Goal: Find specific page/section: Find specific page/section

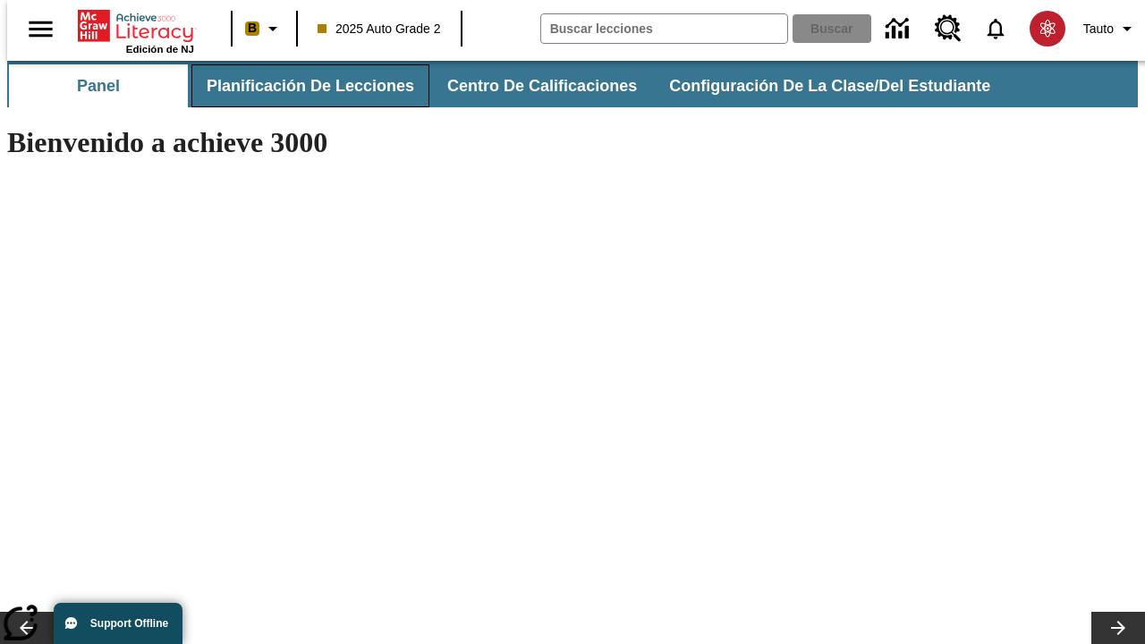
click at [300, 86] on span "Planificación de lecciones" at bounding box center [311, 86] width 208 height 21
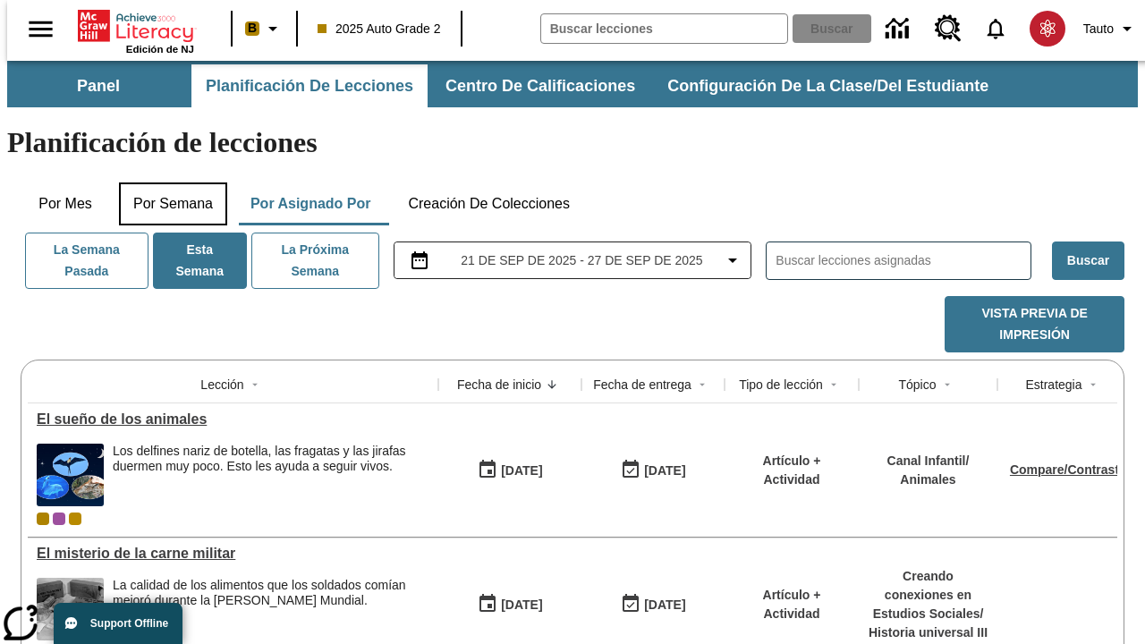
click at [167, 183] on button "Por semana" at bounding box center [173, 204] width 108 height 43
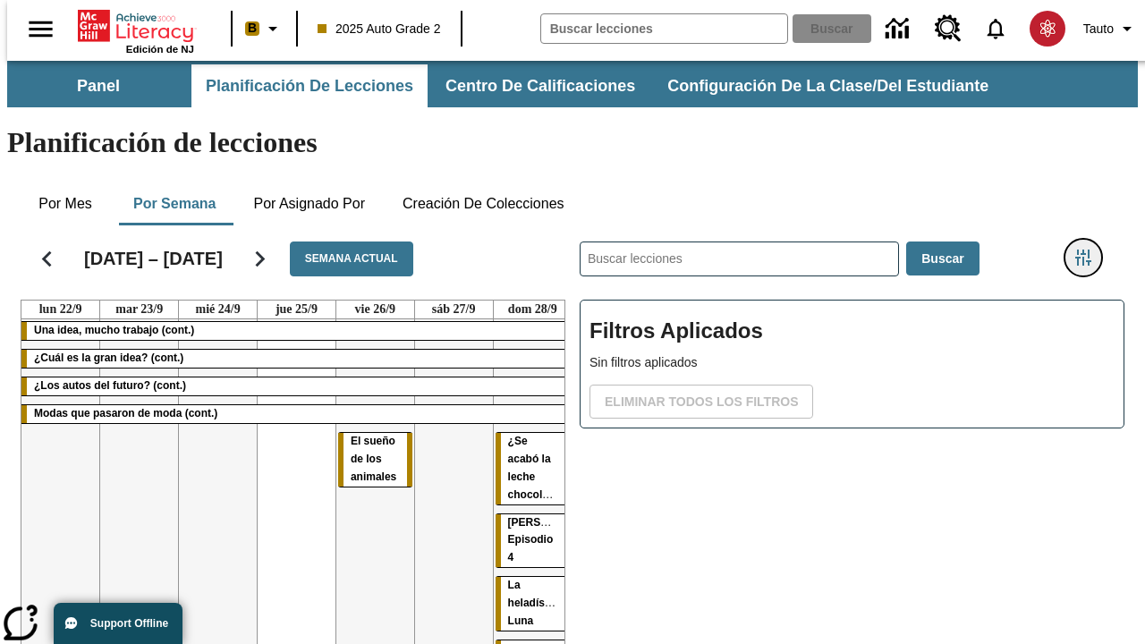
click at [1090, 250] on icon "Menú lateral de filtros" at bounding box center [1083, 258] width 16 height 16
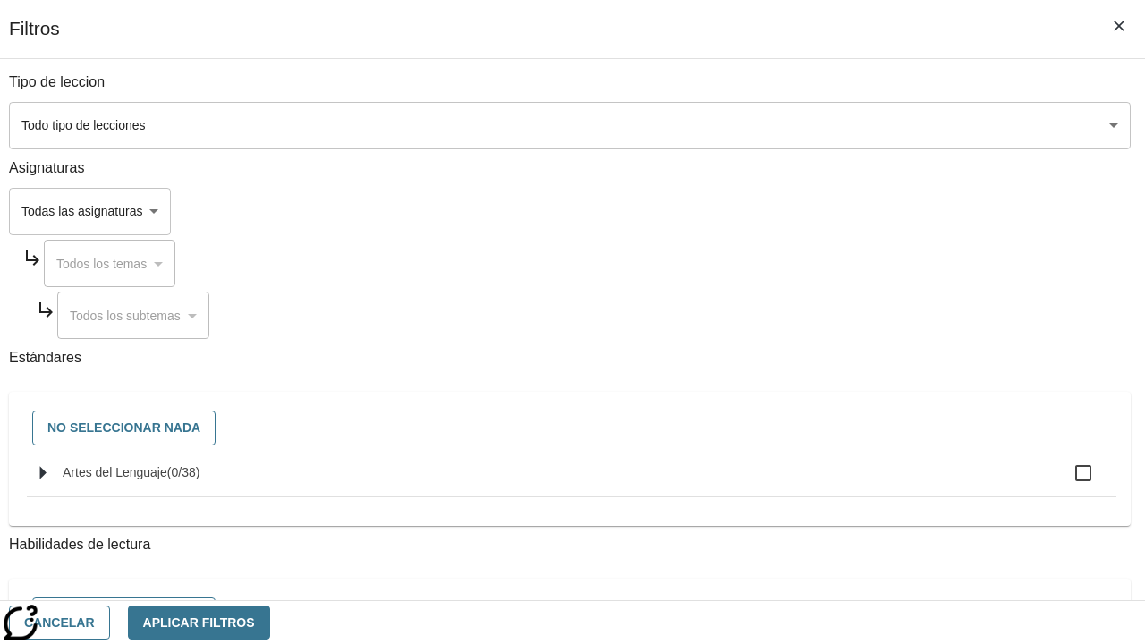
click at [789, 211] on body "Saltar al contenido principal Edición de NJ B 2025 Auto Grade 2 Buscar 0 Tauto …" at bounding box center [572, 443] width 1131 height 765
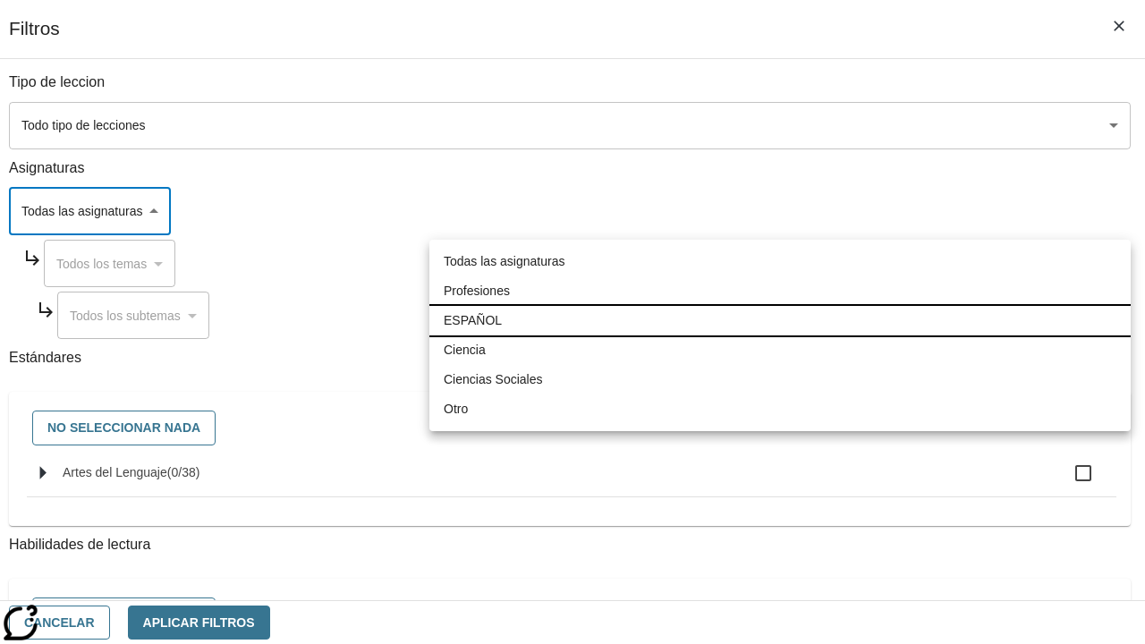
click at [780, 320] on li "ESPAÑOL" at bounding box center [779, 321] width 701 height 30
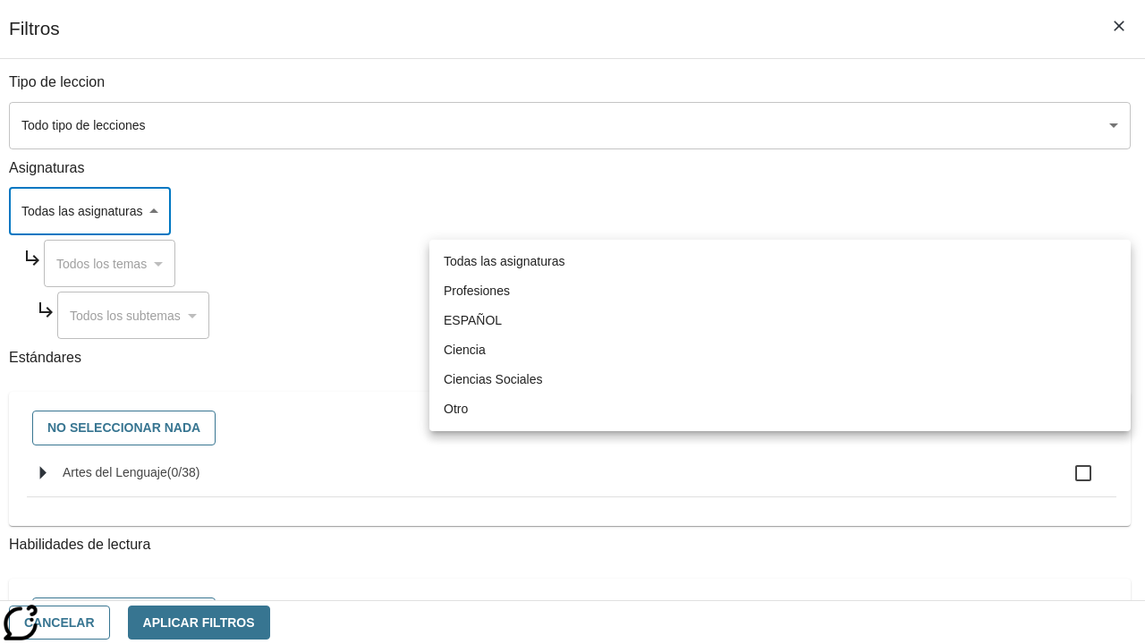
type input "1"
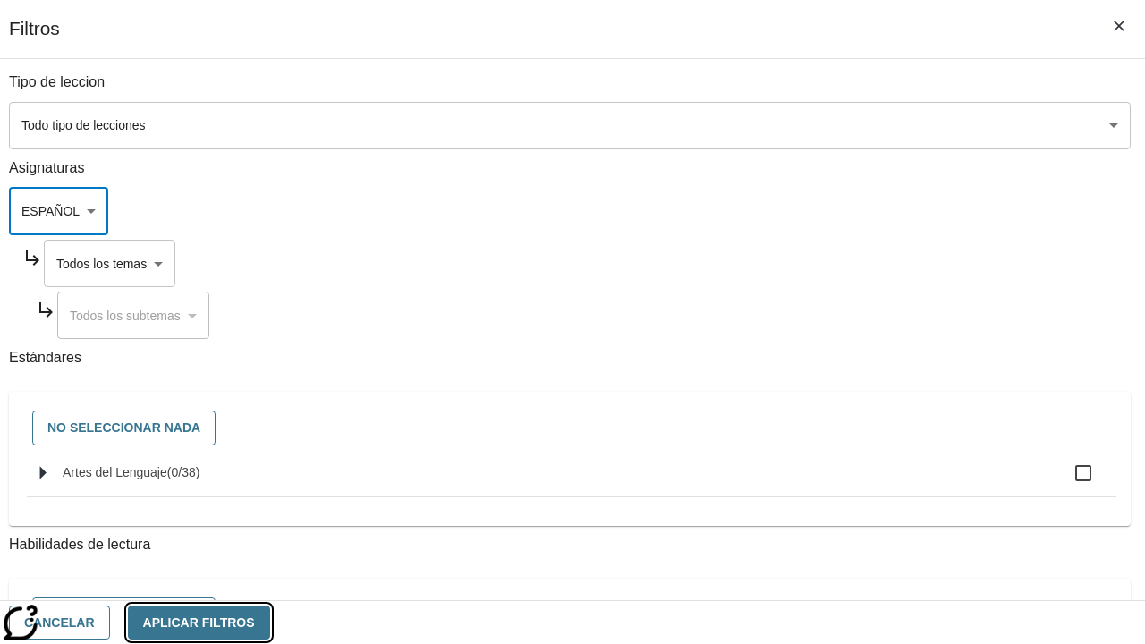
click at [270, 622] on button "Aplicar Filtros" at bounding box center [199, 623] width 142 height 35
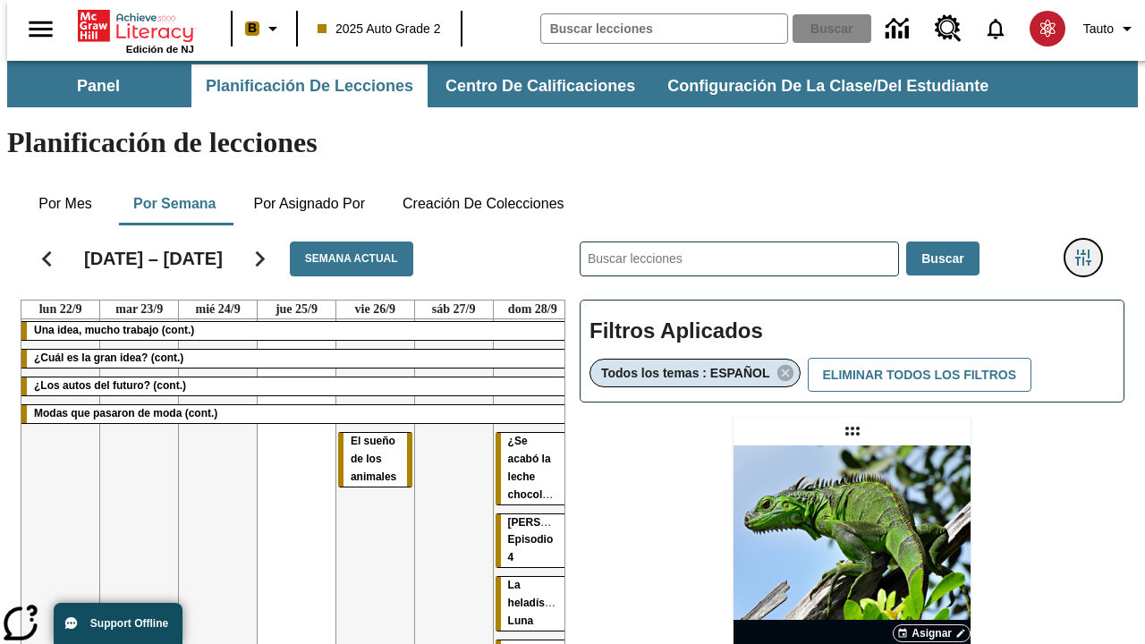
click at [1090, 250] on icon "Menú lateral de filtros" at bounding box center [1083, 258] width 16 height 16
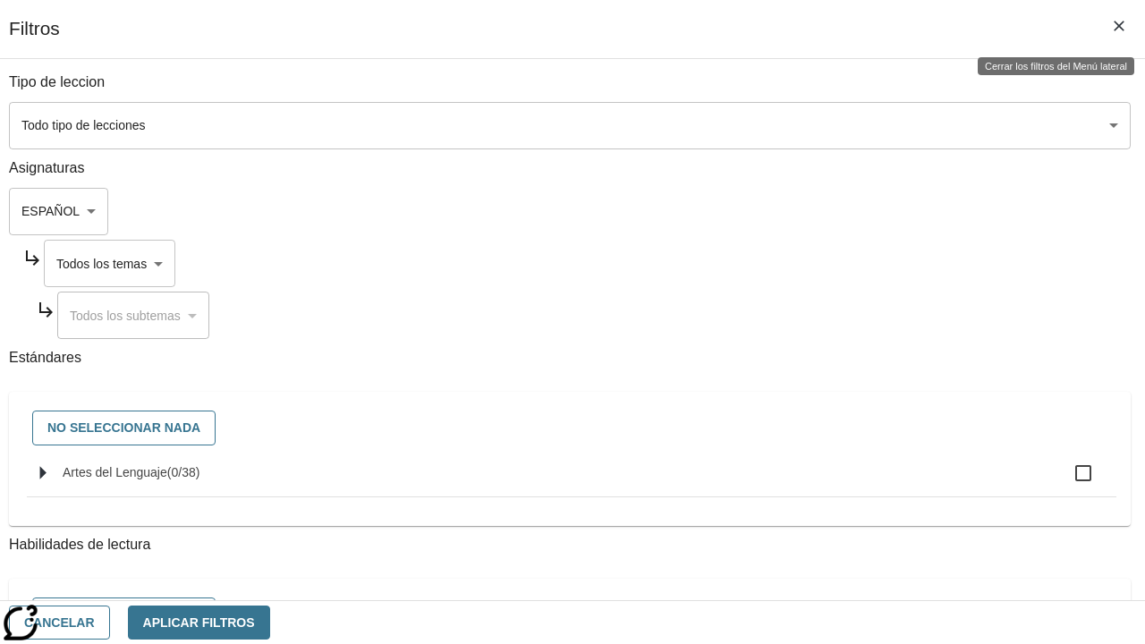
click at [806, 263] on body "Saltar al contenido principal Edición de NJ B 2025 Auto Grade 2 Buscar 0 Tauto …" at bounding box center [572, 527] width 1131 height 933
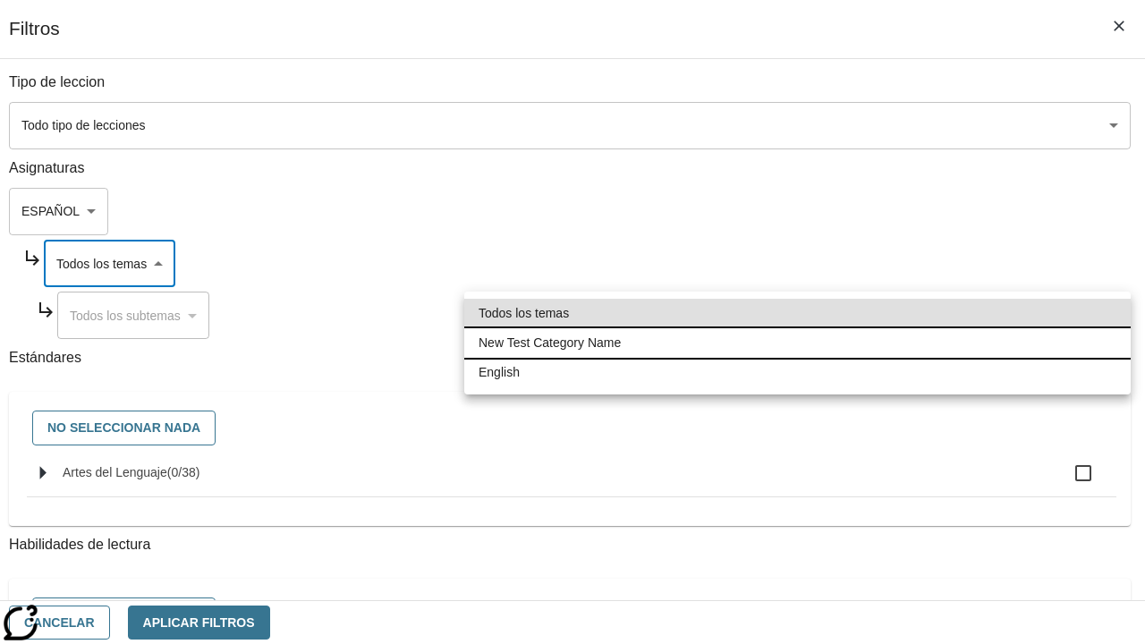
click at [797, 343] on li "New Test Category Name" at bounding box center [797, 343] width 666 height 30
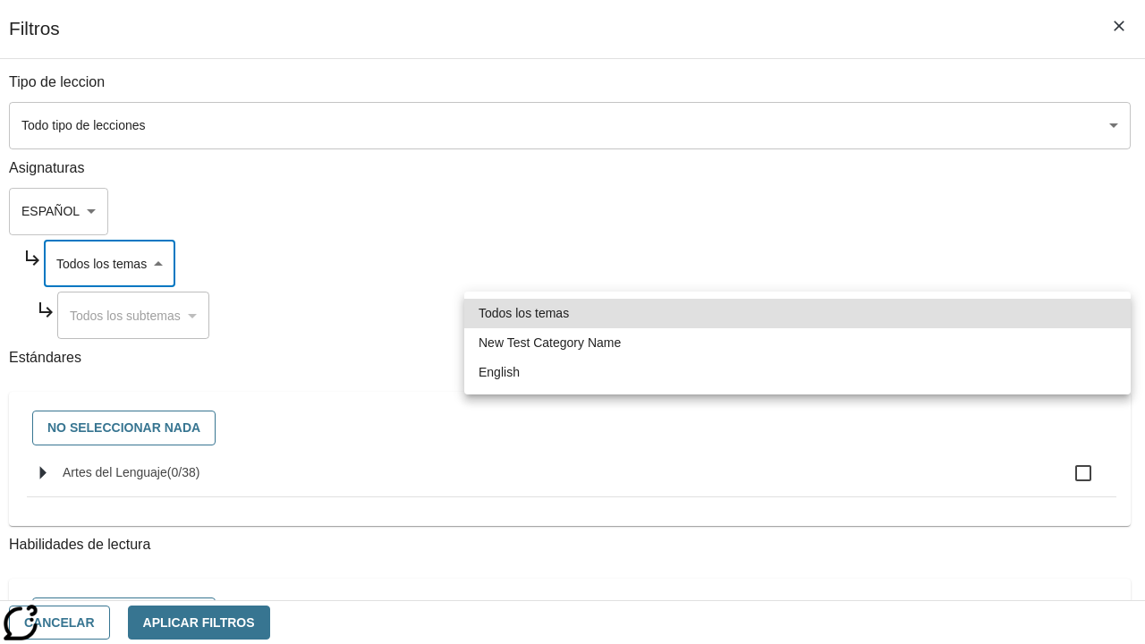
type input "265"
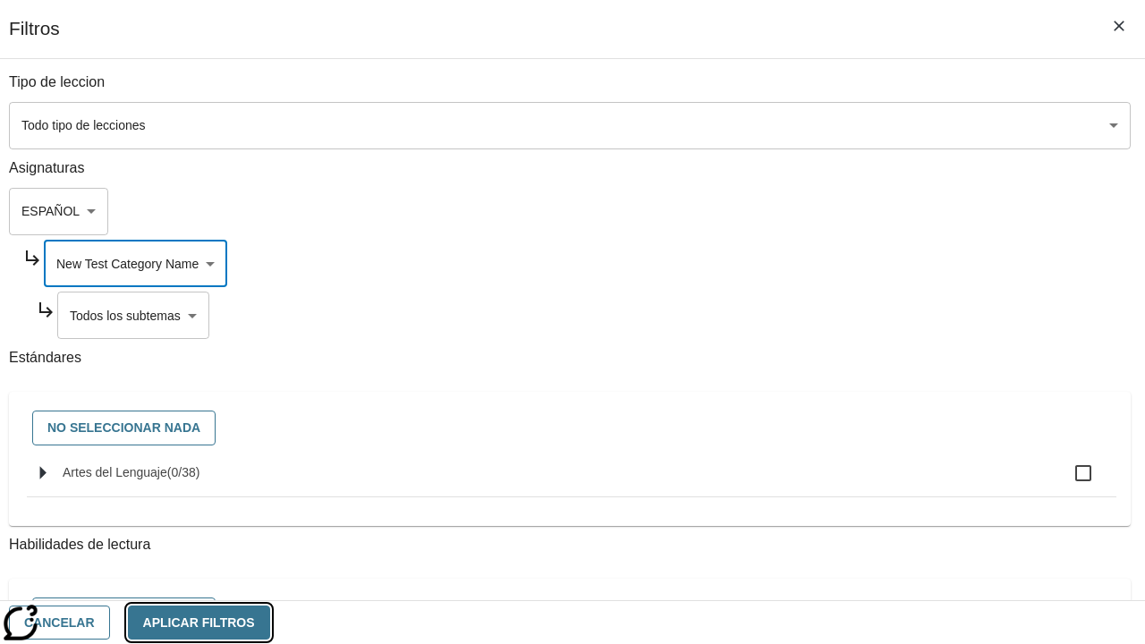
click at [270, 622] on button "Aplicar Filtros" at bounding box center [199, 623] width 142 height 35
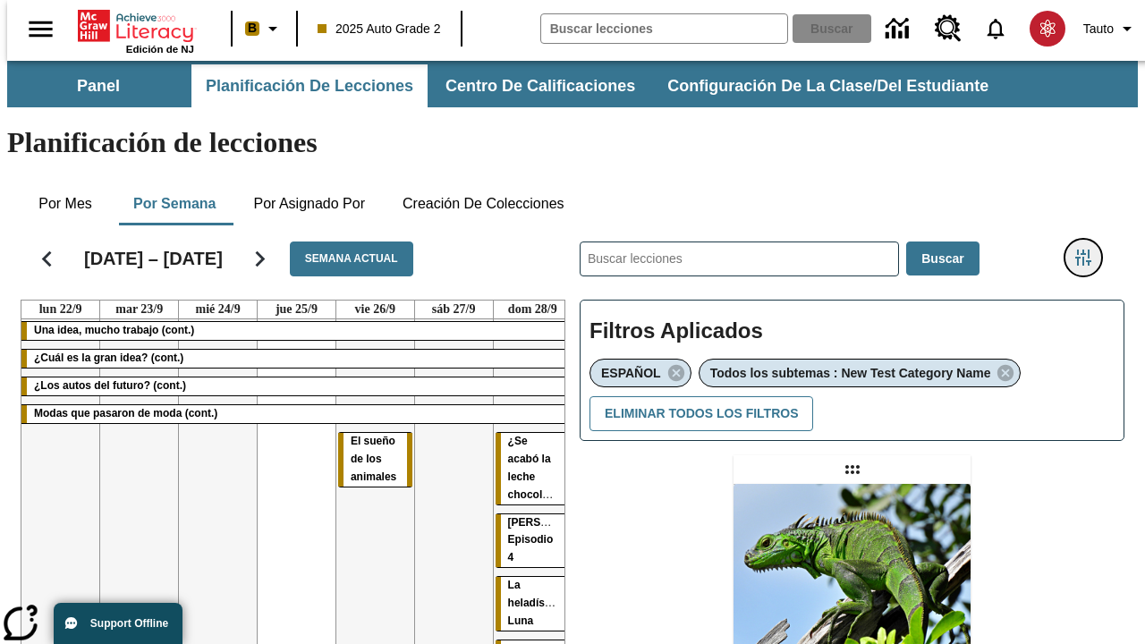
click at [1090, 250] on icon "Menú lateral de filtros" at bounding box center [1083, 258] width 16 height 16
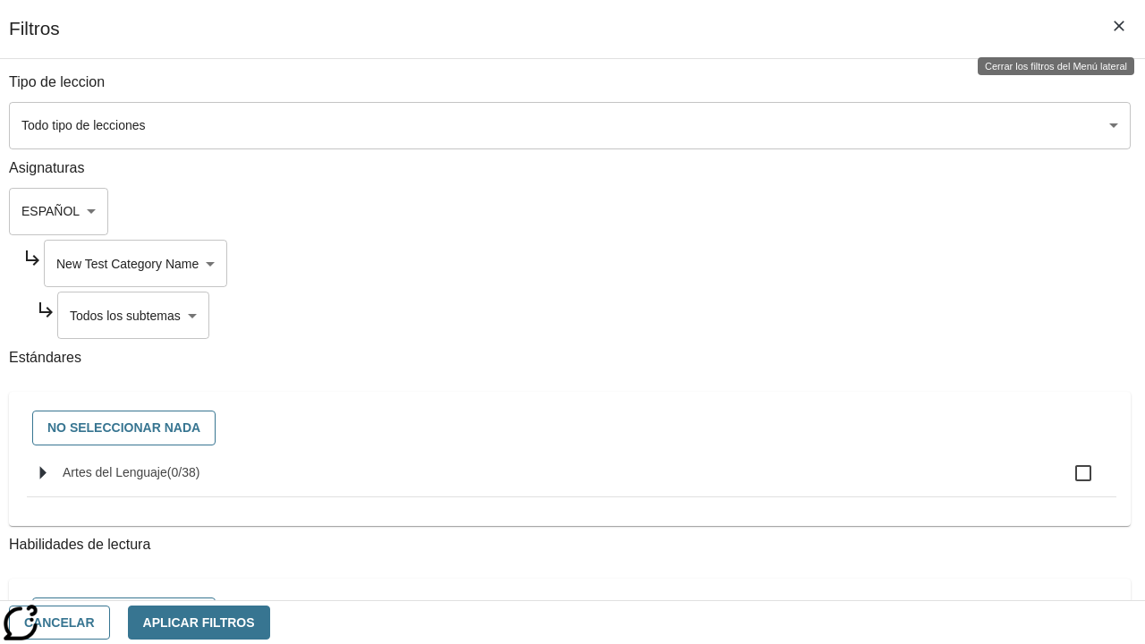
click at [813, 315] on body "Saltar al contenido principal Edición de NJ B 2025 Auto Grade 2 Buscar 0 Tauto …" at bounding box center [572, 547] width 1131 height 972
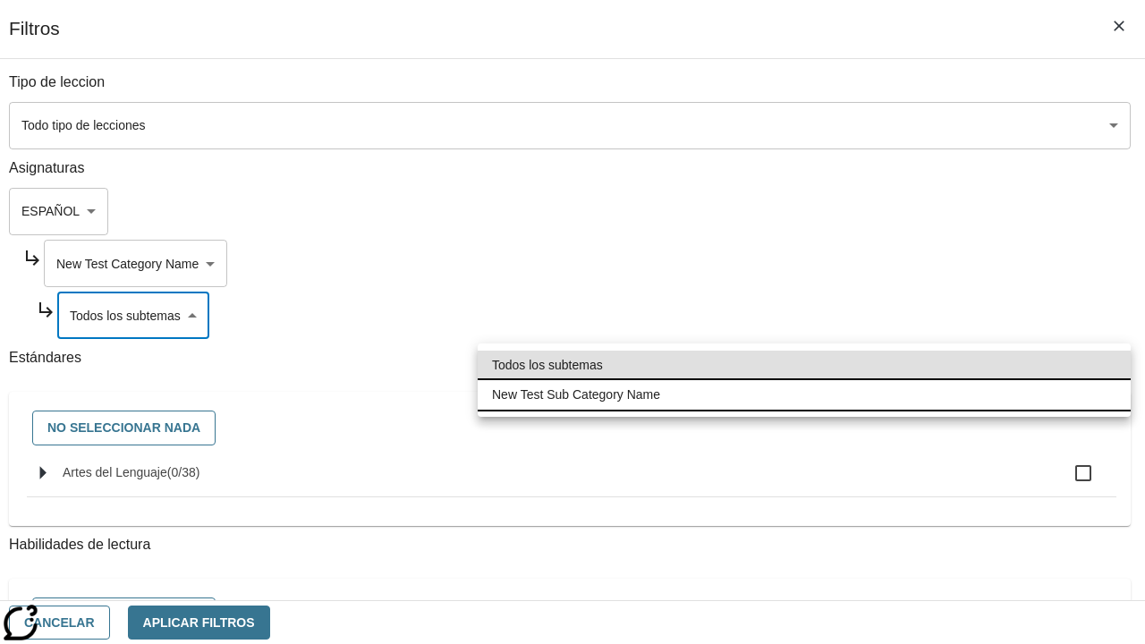
click at [804, 395] on li "New Test Sub Category Name" at bounding box center [804, 395] width 653 height 30
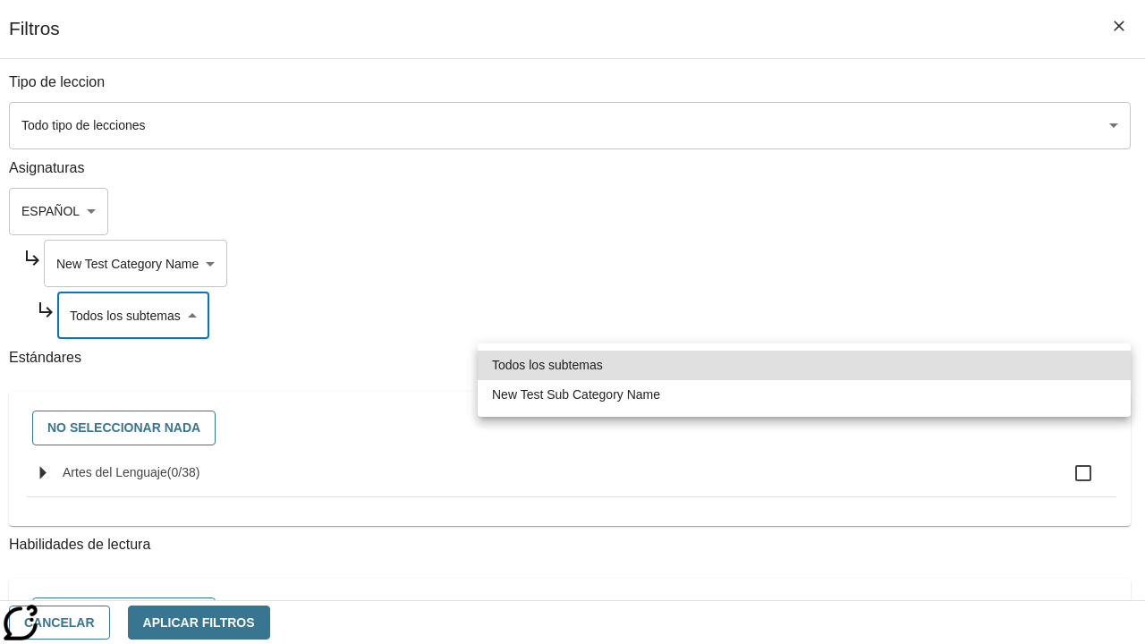
type input "2232"
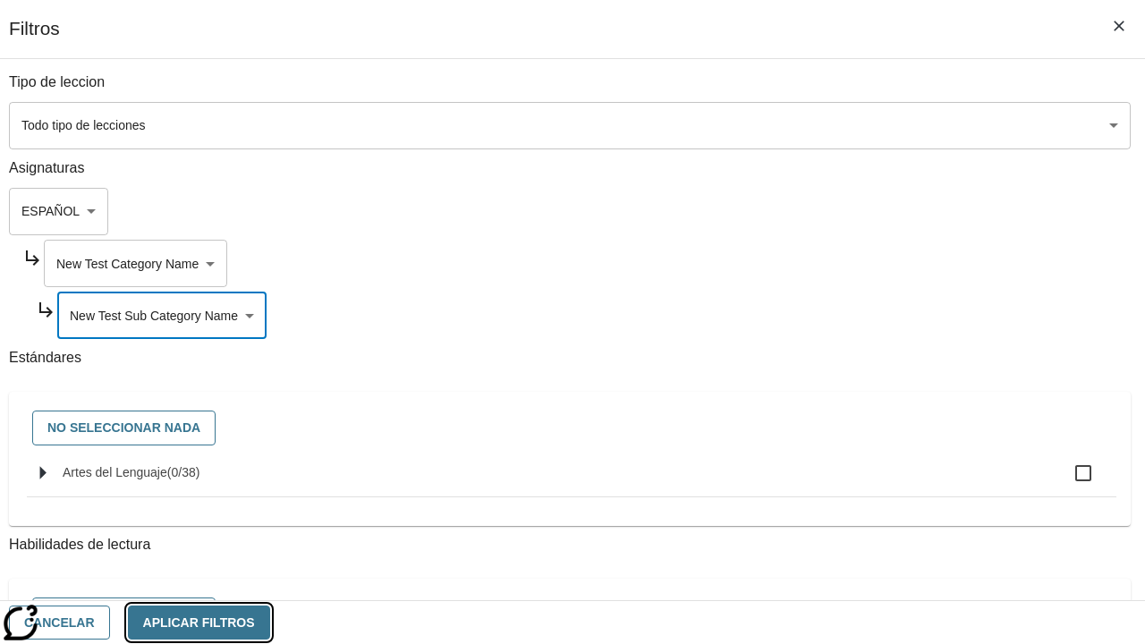
click at [270, 622] on button "Aplicar Filtros" at bounding box center [199, 623] width 142 height 35
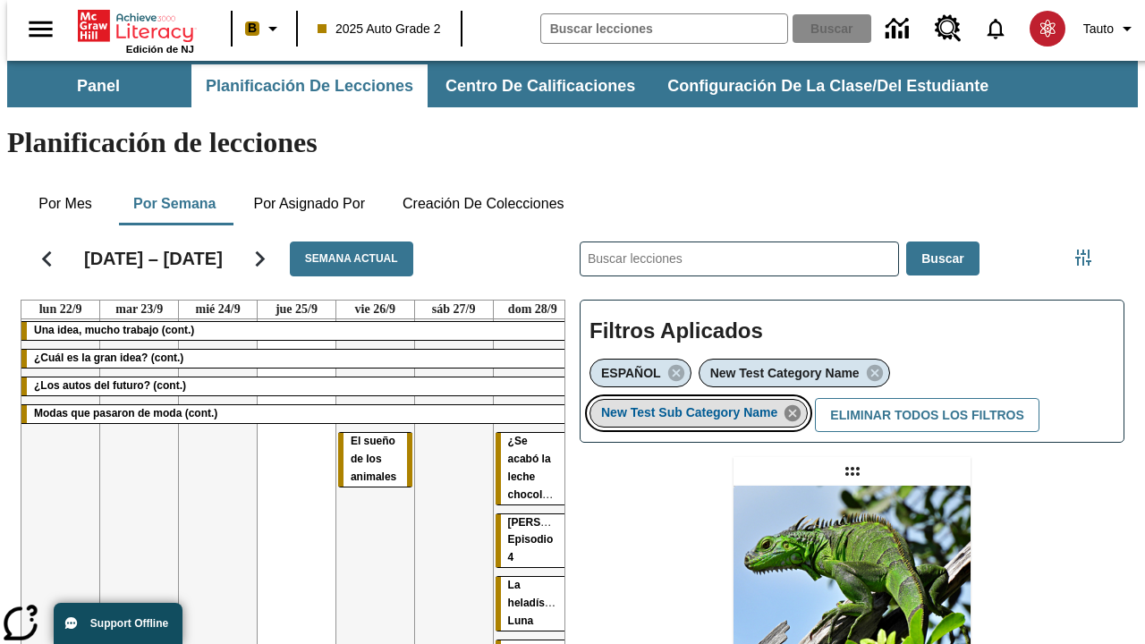
click at [798, 403] on icon "Eliminar New Test Sub Category Name el ítem seleccionado del filtro" at bounding box center [793, 413] width 20 height 20
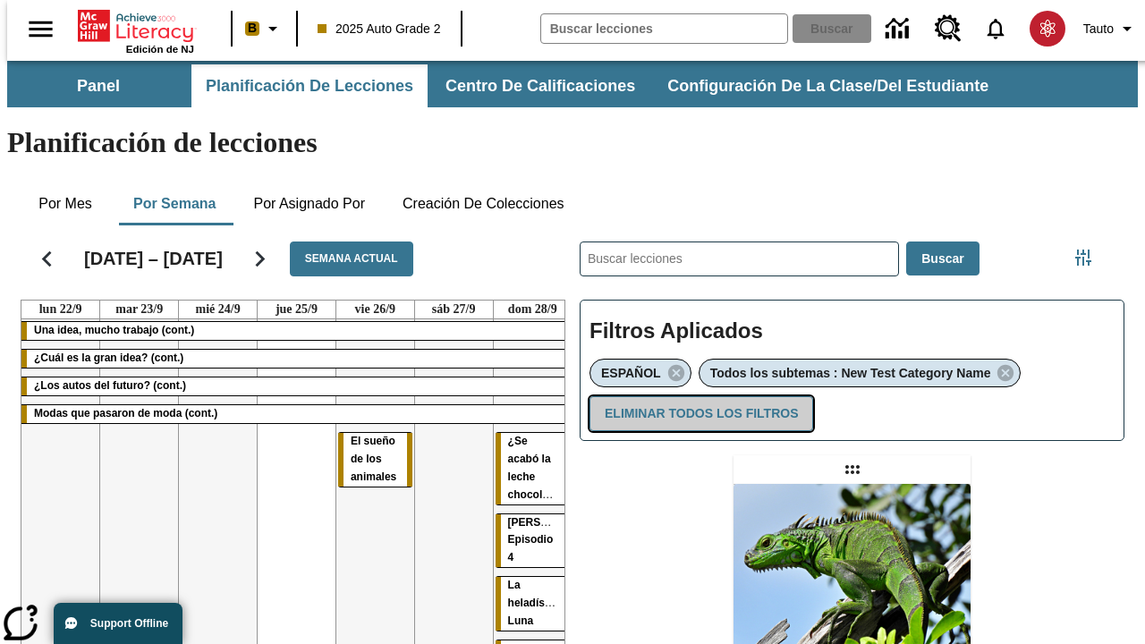
click at [698, 396] on button "Eliminar todos los filtros" at bounding box center [702, 413] width 224 height 35
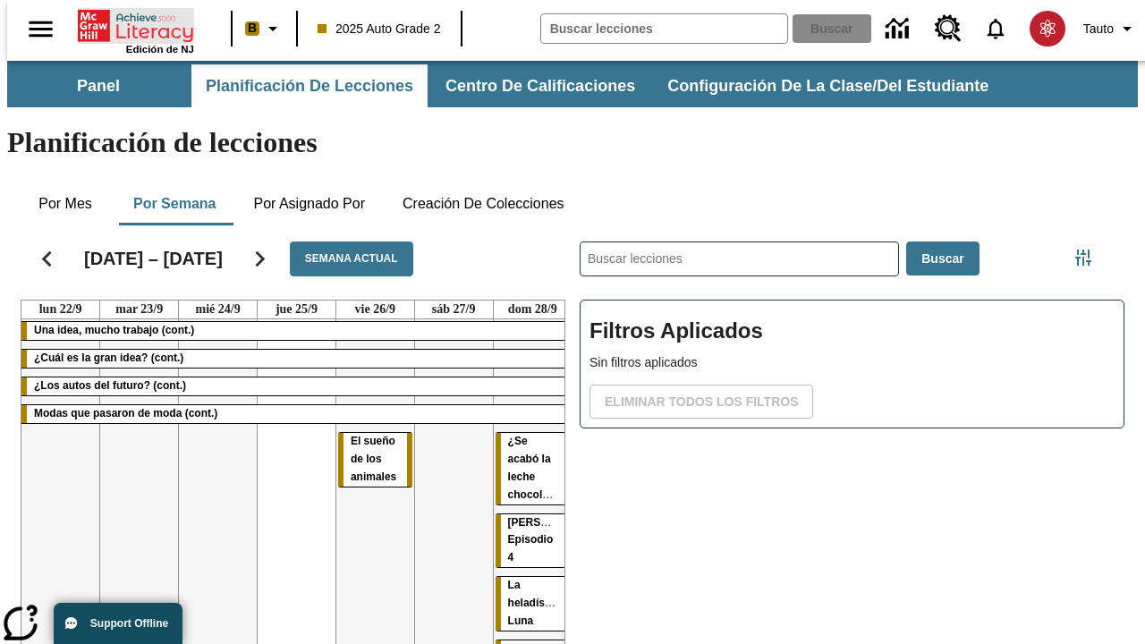
click at [129, 24] on icon "Portada" at bounding box center [137, 26] width 119 height 36
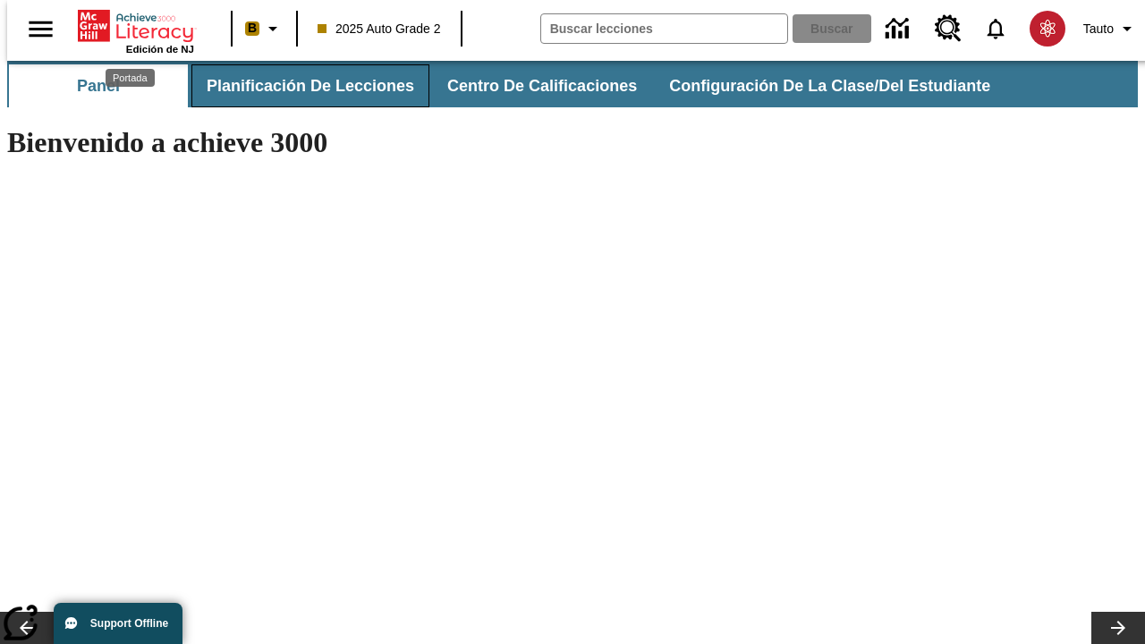
click at [300, 86] on span "Planificación de lecciones" at bounding box center [311, 86] width 208 height 21
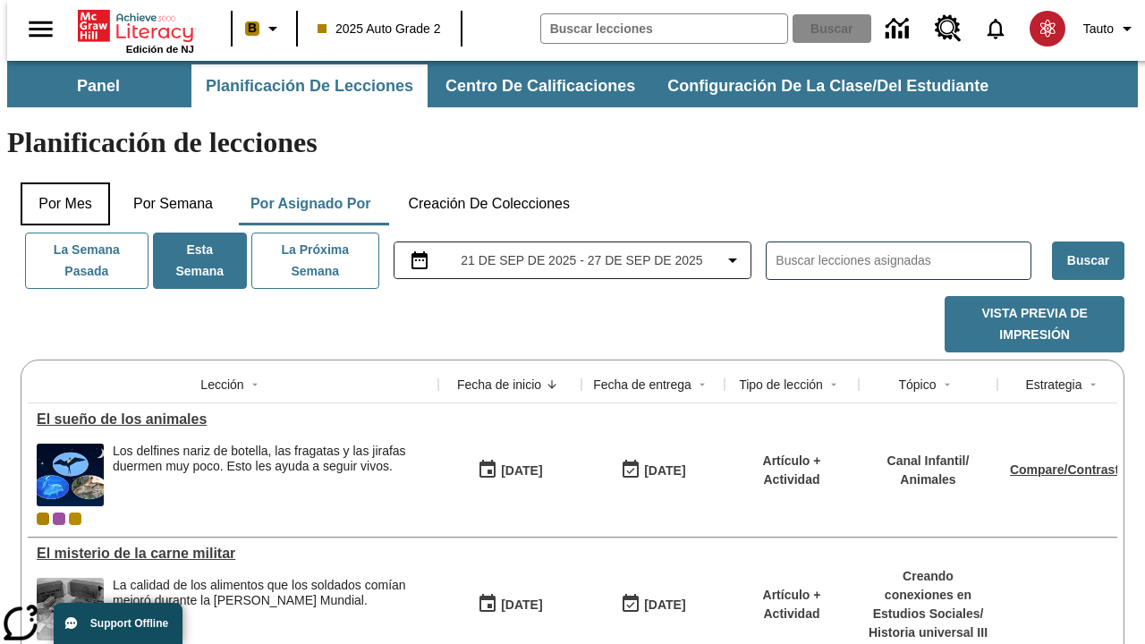
click at [58, 183] on button "Por mes" at bounding box center [65, 204] width 89 height 43
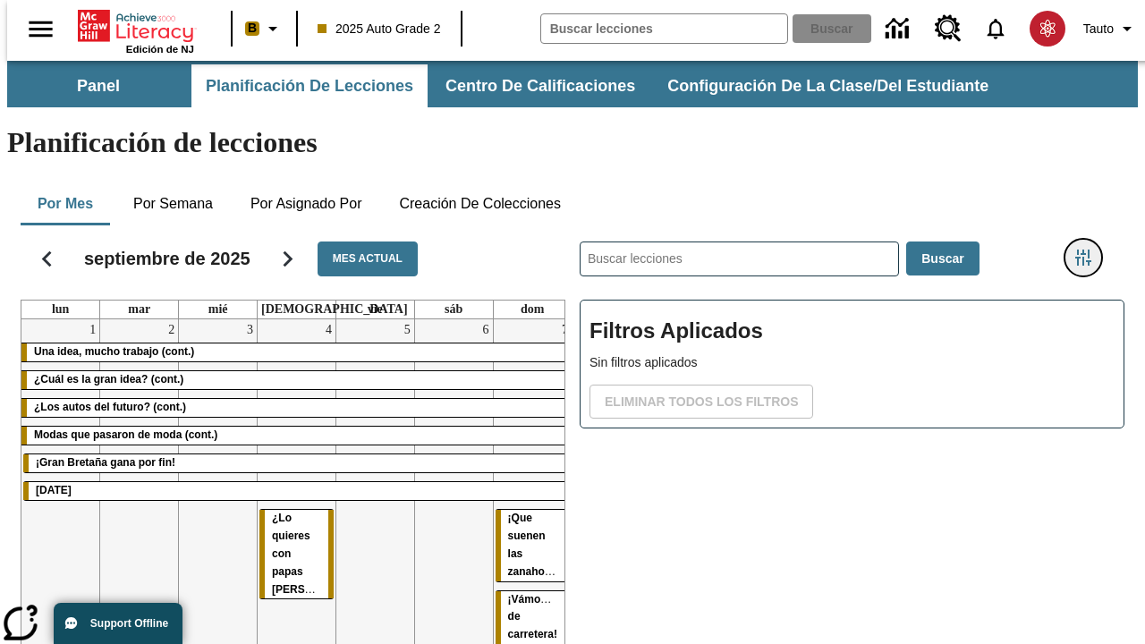
click at [1090, 250] on icon "Menú lateral de filtros" at bounding box center [1083, 258] width 16 height 16
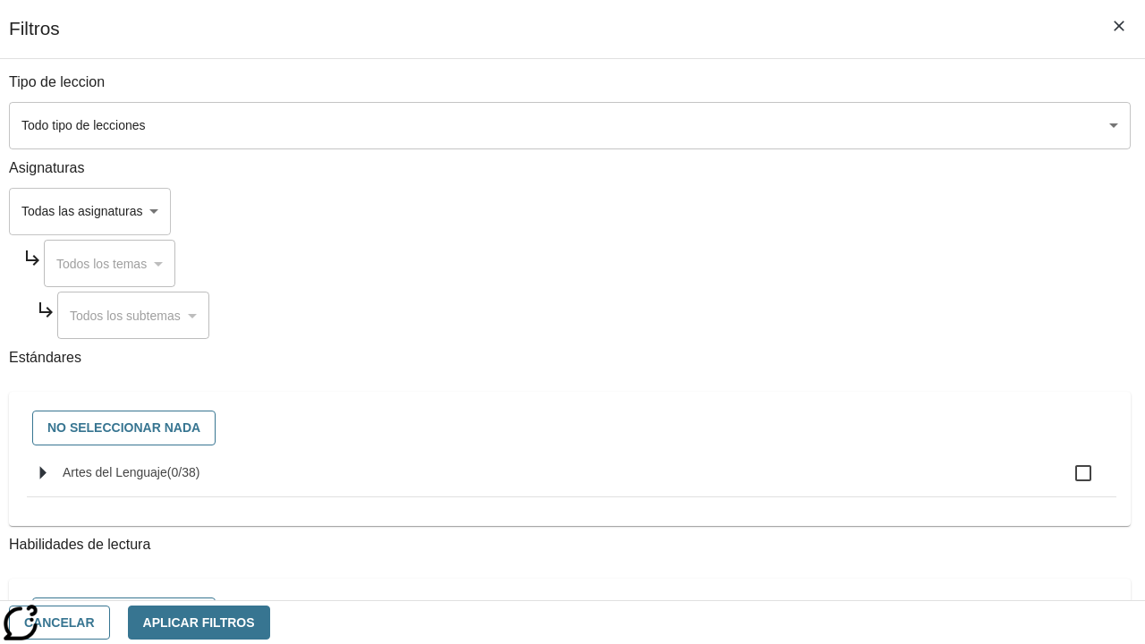
click at [789, 211] on body "Saltar al contenido principal Edición de NJ B 2025 Auto Grade 2 Buscar 0 Tauto …" at bounding box center [572, 443] width 1131 height 765
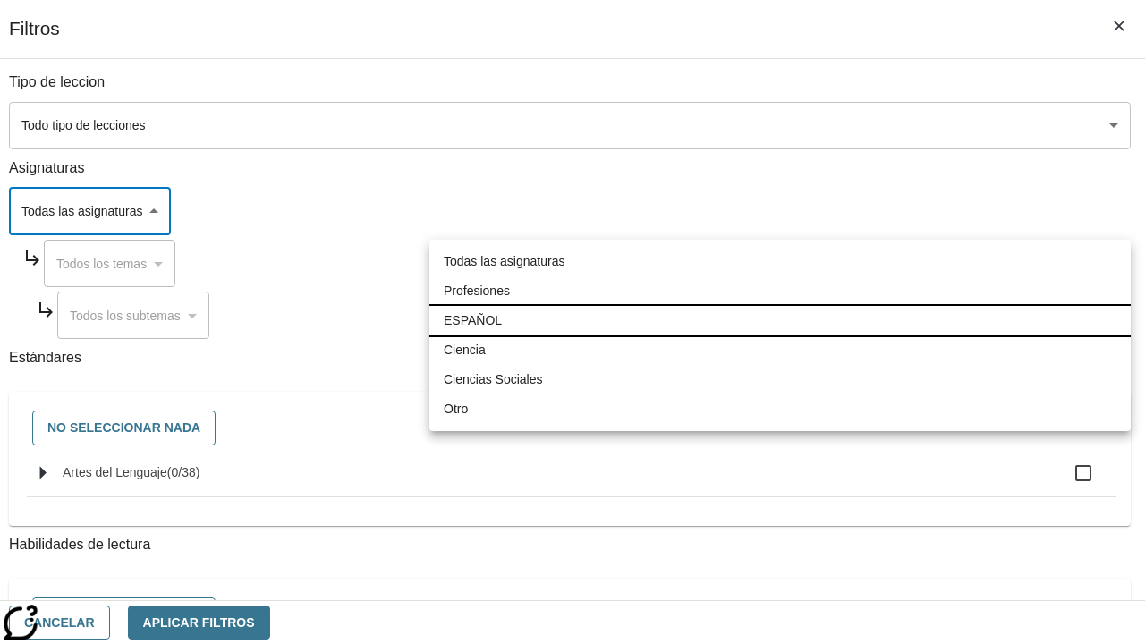
click at [780, 320] on li "ESPAÑOL" at bounding box center [779, 321] width 701 height 30
